Goal: Task Accomplishment & Management: Manage account settings

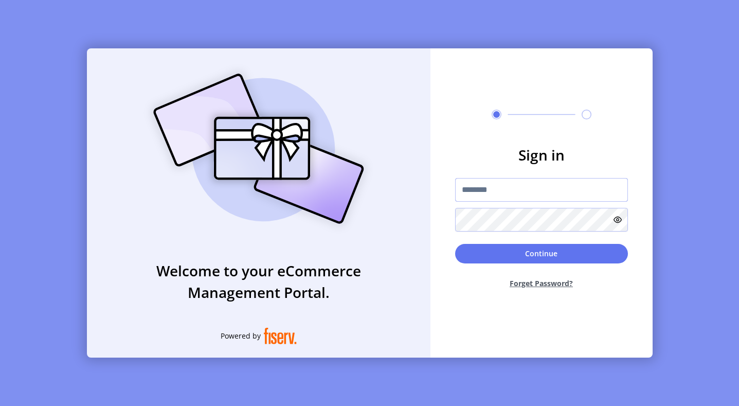
click at [502, 185] on input "text" at bounding box center [541, 190] width 173 height 24
type input "**********"
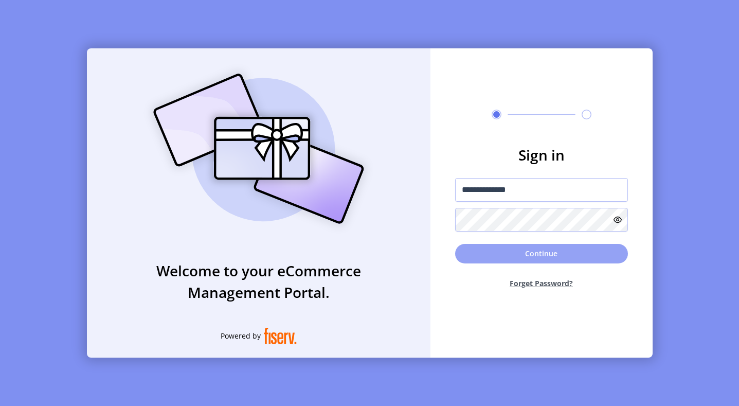
click at [536, 251] on button "Continue" at bounding box center [541, 254] width 173 height 20
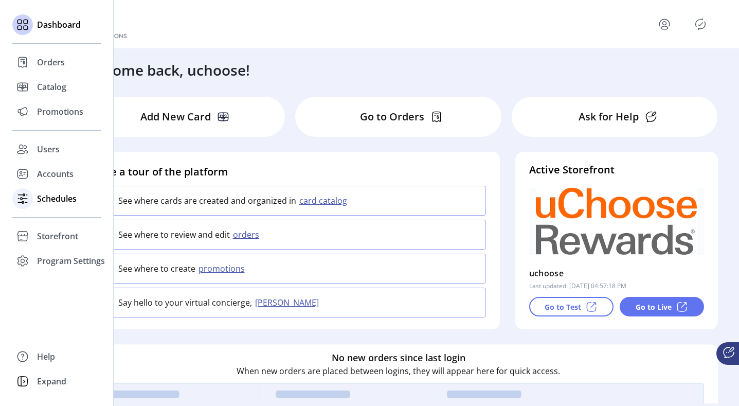
click at [40, 198] on span "Schedules" at bounding box center [57, 198] width 40 height 12
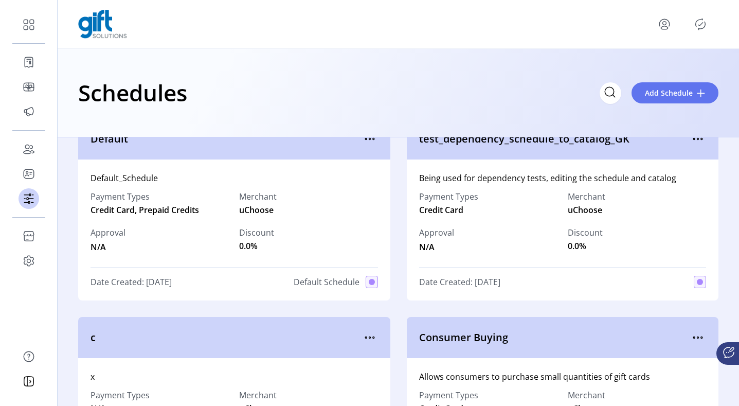
scroll to position [31, 0]
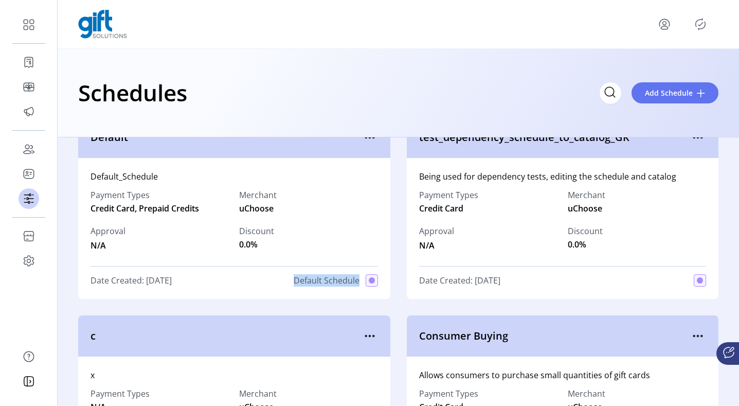
drag, startPoint x: 276, startPoint y: 282, endPoint x: 375, endPoint y: 285, distance: 99.3
click at [375, 285] on div "Default_Schedule Payment Types Credit Card, Prepaid Credits Merchant uChoose Ap…" at bounding box center [234, 228] width 312 height 141
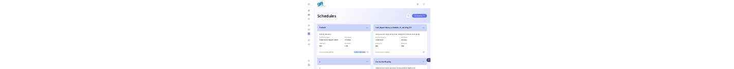
scroll to position [0, 0]
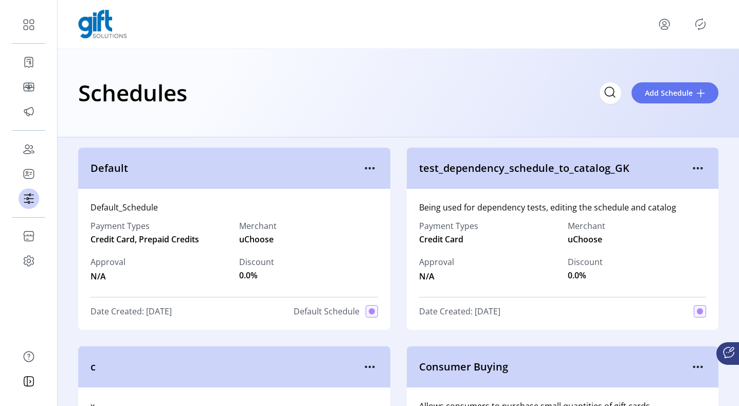
click at [209, 190] on div "Default_Schedule Payment Types Credit Card, Prepaid Credits Merchant uChoose Ap…" at bounding box center [234, 259] width 312 height 141
click at [280, 110] on div "Schedules Add Schedule" at bounding box center [398, 93] width 640 height 36
click at [610, 77] on input "Search" at bounding box center [519, 93] width 206 height 22
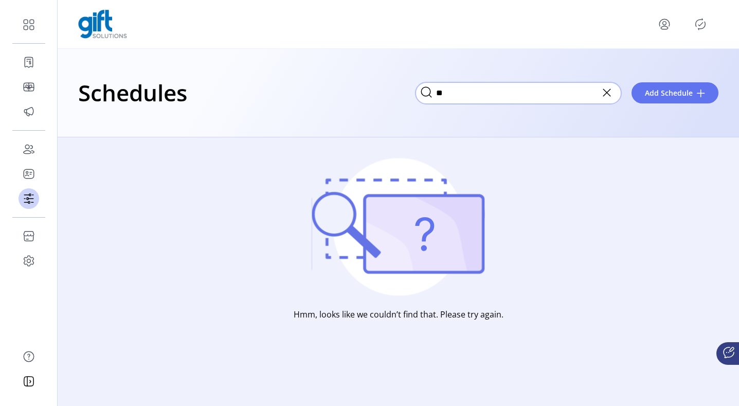
type input "*"
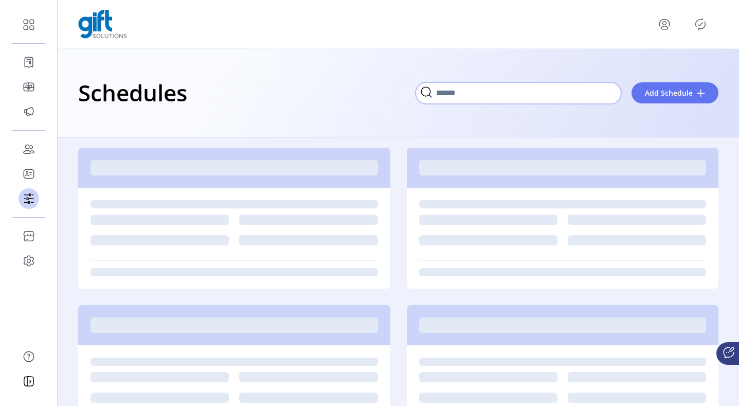
paste input "**********"
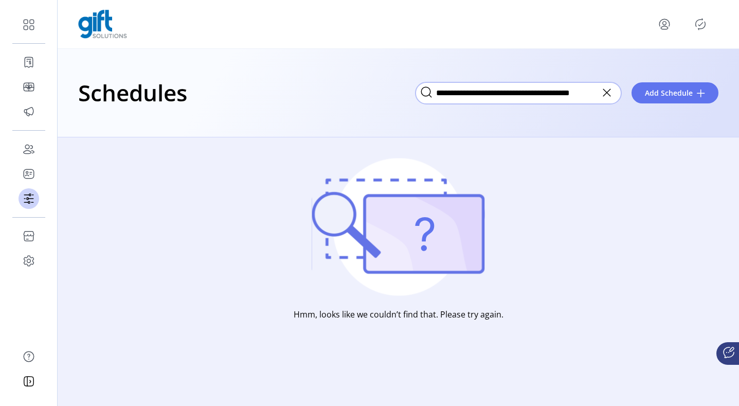
type input "**********"
click at [608, 77] on icon at bounding box center [607, 92] width 16 height 16
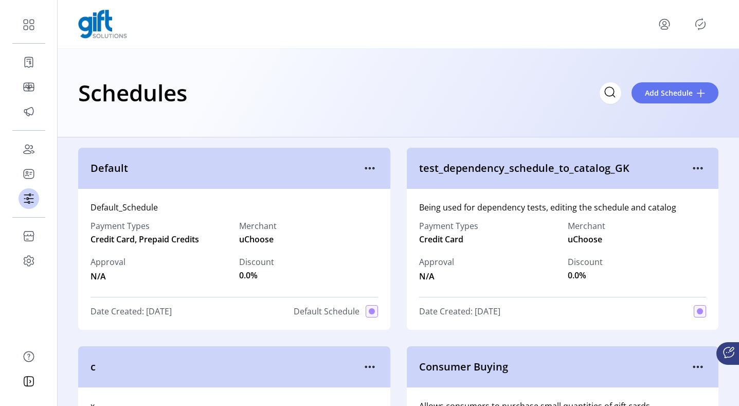
drag, startPoint x: 151, startPoint y: 162, endPoint x: 82, endPoint y: 173, distance: 69.8
click at [82, 77] on div "Default" at bounding box center [234, 168] width 312 height 41
click at [150, 77] on span "Default" at bounding box center [226, 167] width 271 height 15
drag, startPoint x: 143, startPoint y: 171, endPoint x: 79, endPoint y: 170, distance: 63.8
click at [79, 77] on div "Default" at bounding box center [234, 168] width 312 height 41
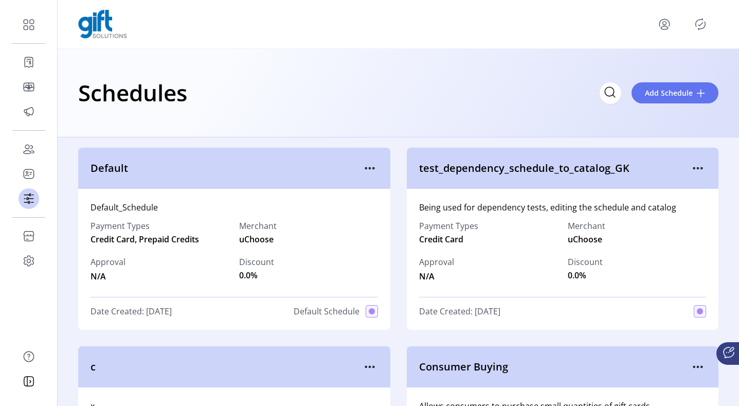
click at [85, 77] on div "Default" at bounding box center [234, 168] width 312 height 41
drag, startPoint x: 278, startPoint y: 308, endPoint x: 400, endPoint y: 320, distance: 122.0
click at [265, 77] on div "Date Created: [DATE] Default Schedule" at bounding box center [235, 311] width 288 height 12
drag, startPoint x: 84, startPoint y: 166, endPoint x: 152, endPoint y: 168, distance: 67.9
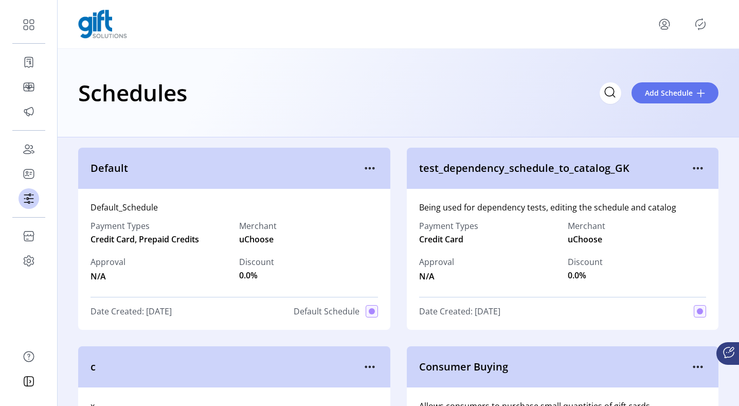
click at [152, 77] on div "Default" at bounding box center [234, 168] width 312 height 41
click at [152, 77] on span "Default" at bounding box center [226, 167] width 271 height 15
click at [366, 77] on icon "menu" at bounding box center [370, 168] width 16 height 16
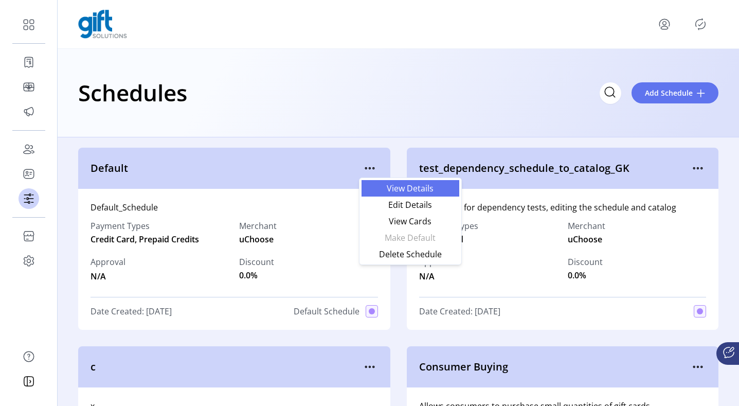
click at [383, 77] on span "View Details" at bounding box center [410, 188] width 85 height 8
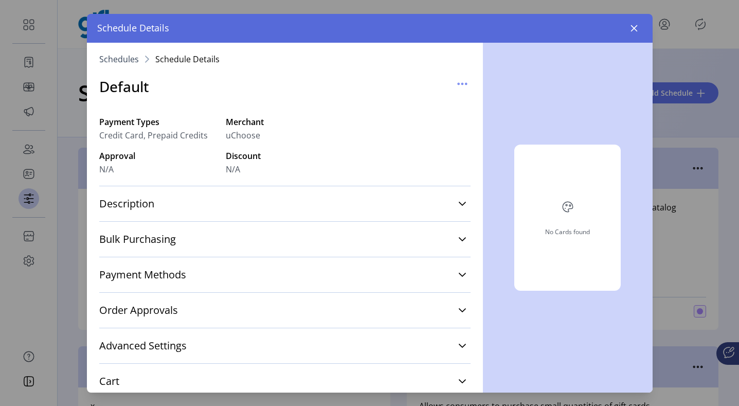
click at [195, 77] on div "Description Default_Schedule" at bounding box center [284, 203] width 371 height 35
click at [196, 77] on link "Description" at bounding box center [284, 203] width 371 height 23
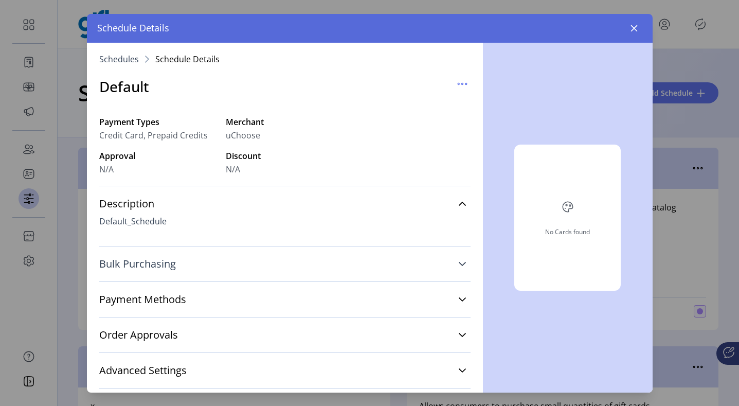
click at [195, 77] on link "Bulk Purchasing" at bounding box center [284, 264] width 371 height 23
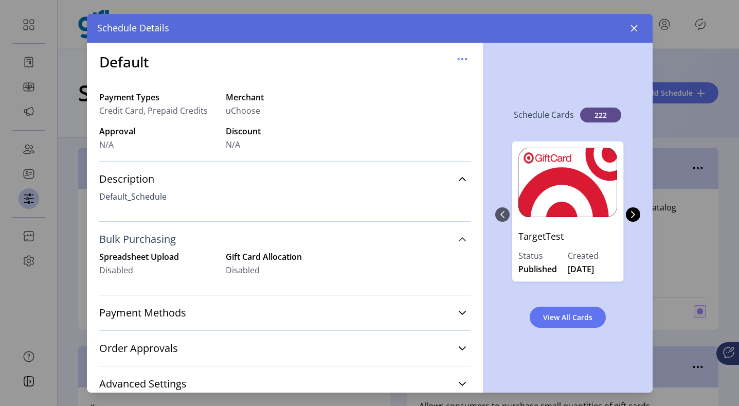
scroll to position [36, 0]
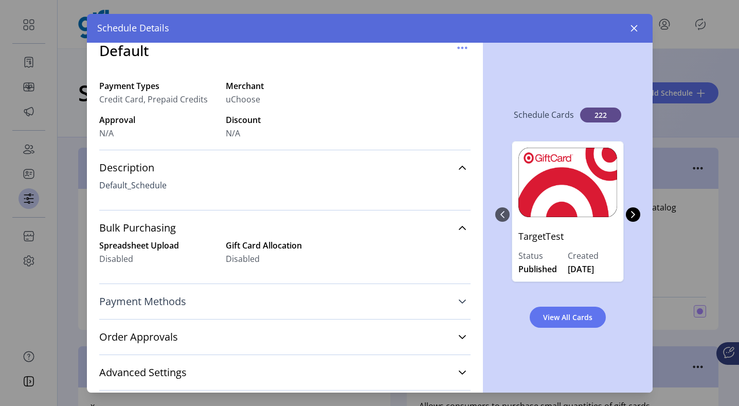
click at [201, 77] on link "Payment Methods" at bounding box center [284, 301] width 371 height 23
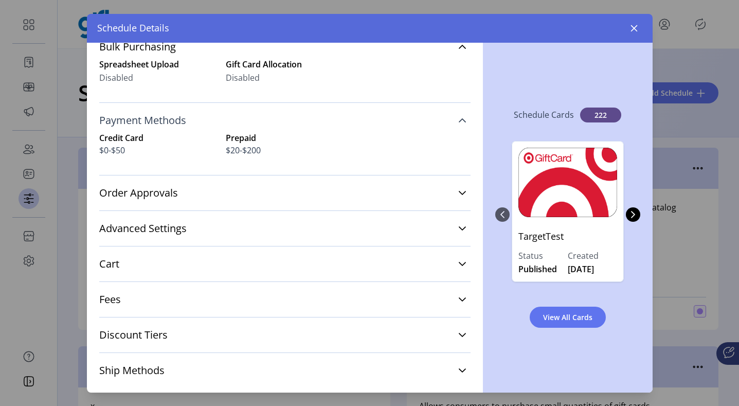
scroll to position [235, 0]
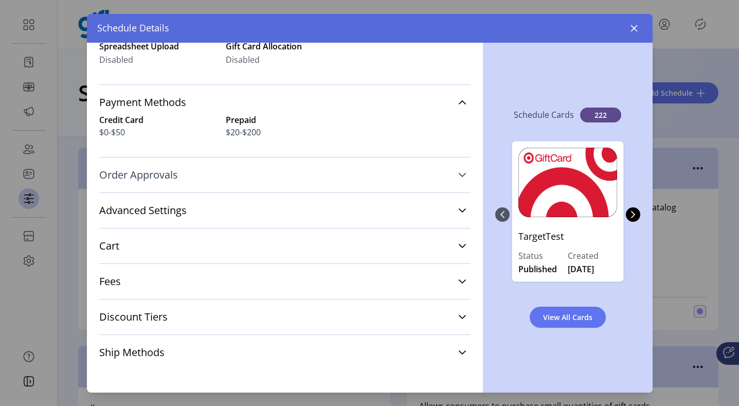
click at [199, 77] on link "Order Approvals" at bounding box center [284, 175] width 371 height 23
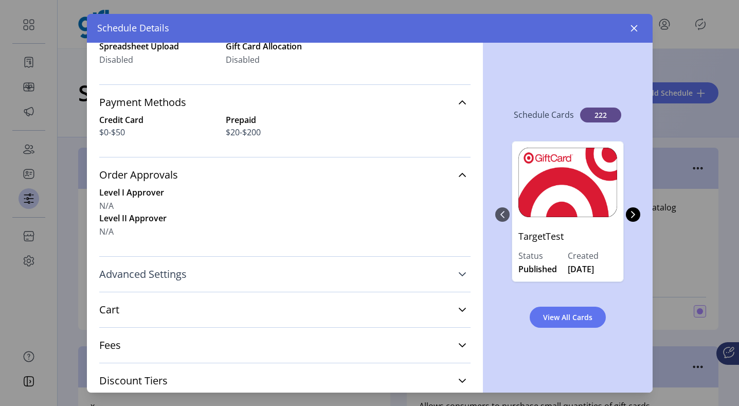
click at [167, 77] on span "Advanced Settings" at bounding box center [142, 274] width 87 height 10
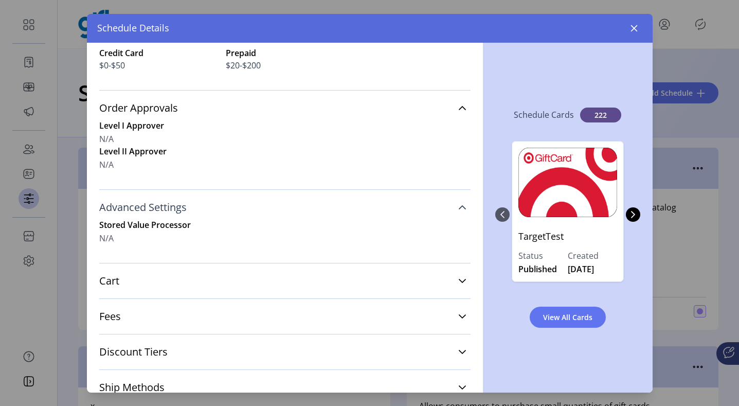
scroll to position [307, 0]
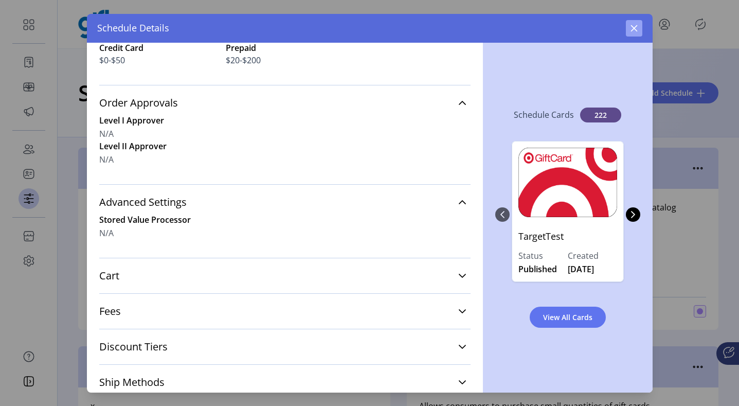
click at [635, 31] on icon "button" at bounding box center [634, 28] width 8 height 8
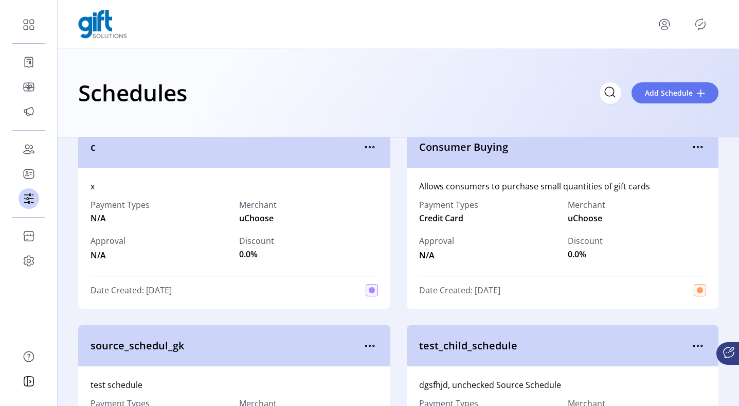
scroll to position [227, 0]
